Goal: Navigation & Orientation: Understand site structure

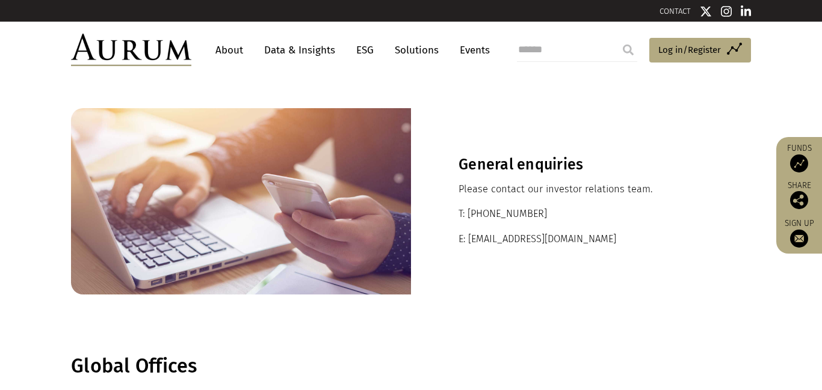
click at [224, 48] on link "About" at bounding box center [229, 50] width 40 height 22
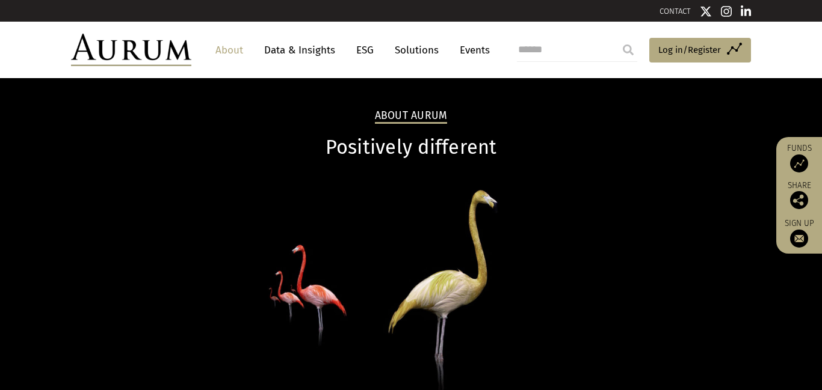
click at [277, 50] on link "Data & Insights" at bounding box center [299, 50] width 83 height 22
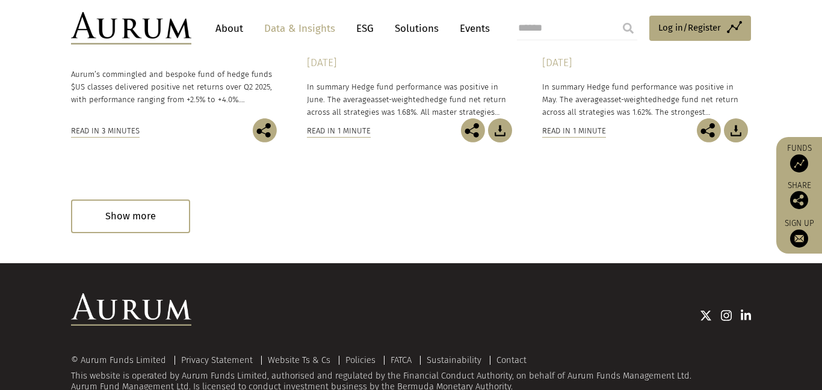
scroll to position [842, 0]
